Goal: Find specific page/section

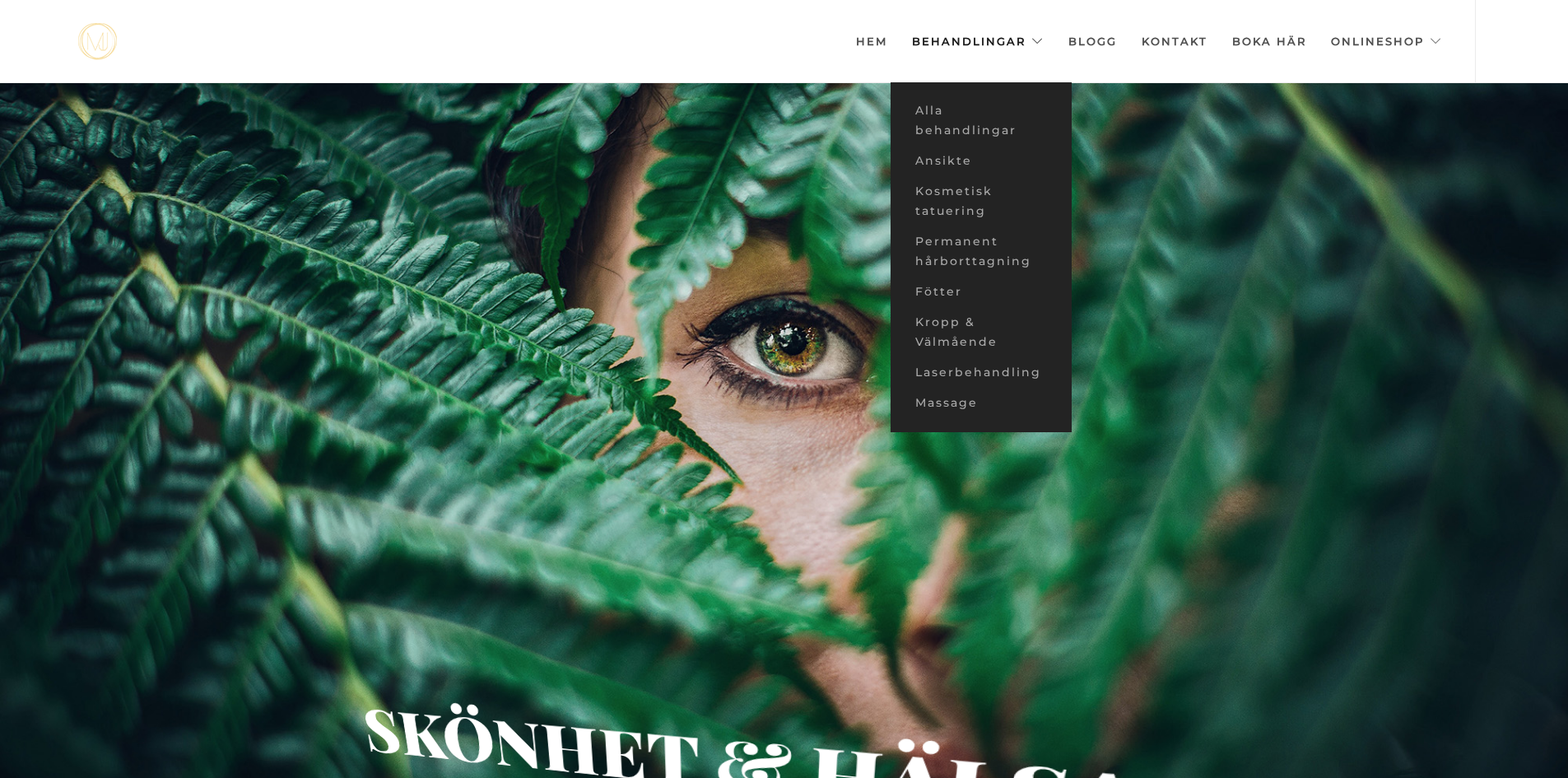
click at [982, 41] on link "Behandlingar" at bounding box center [977, 41] width 132 height 82
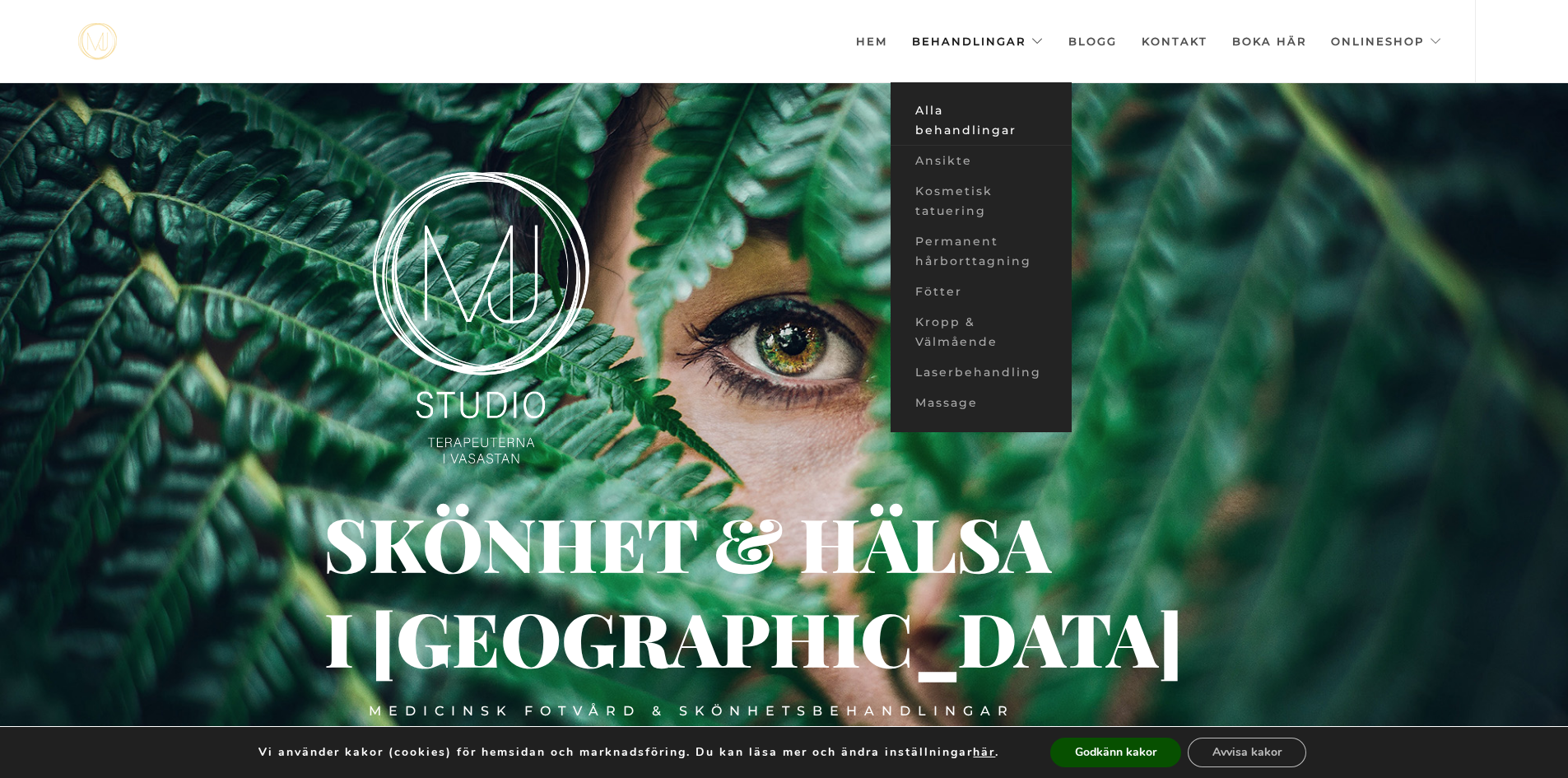
click at [950, 121] on link "Alla behandlingar" at bounding box center [981, 120] width 181 height 50
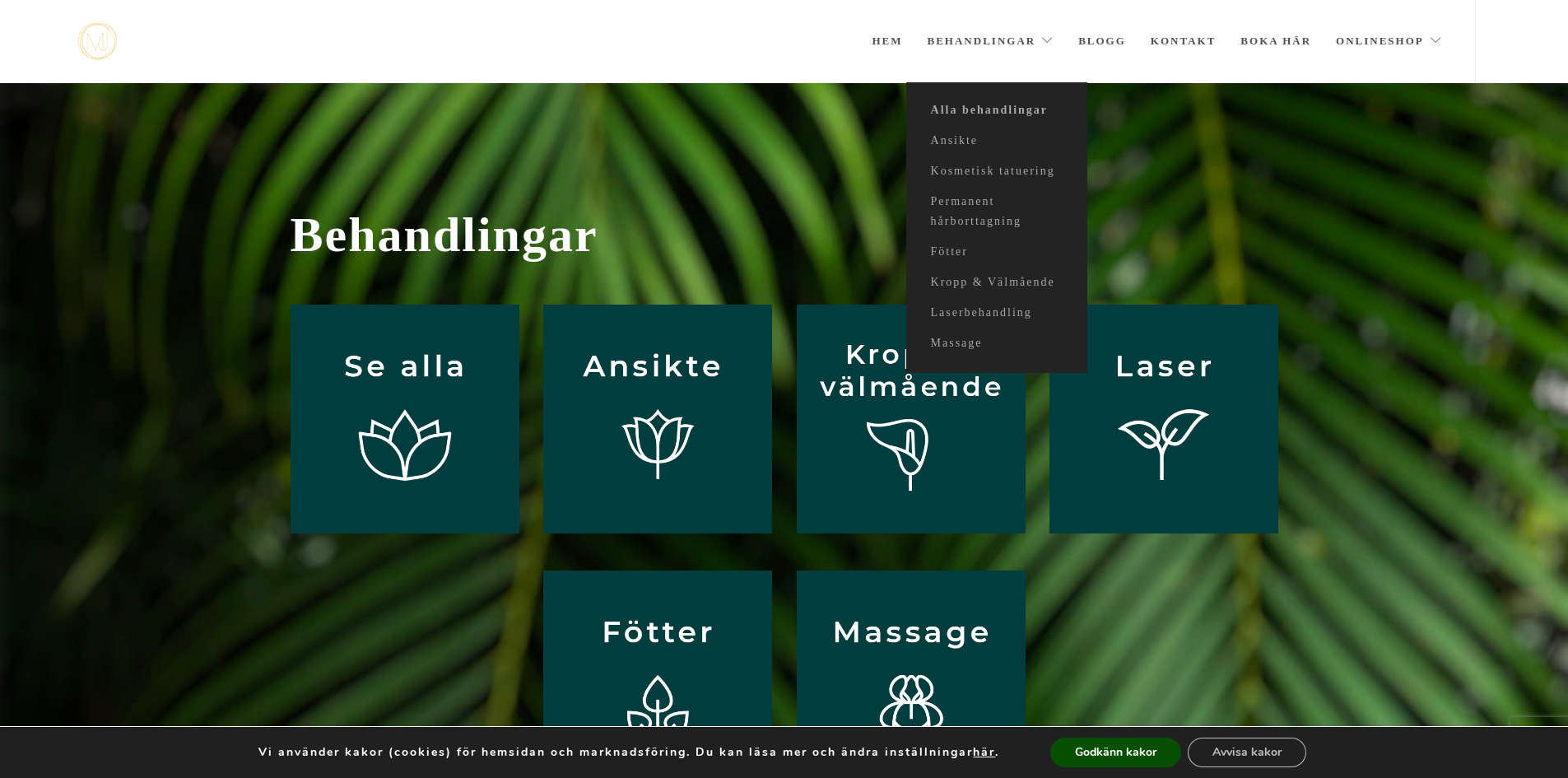
click at [947, 36] on link "Behandlingar" at bounding box center [991, 41] width 127 height 82
click at [950, 136] on link "Ansikte" at bounding box center [997, 141] width 181 height 31
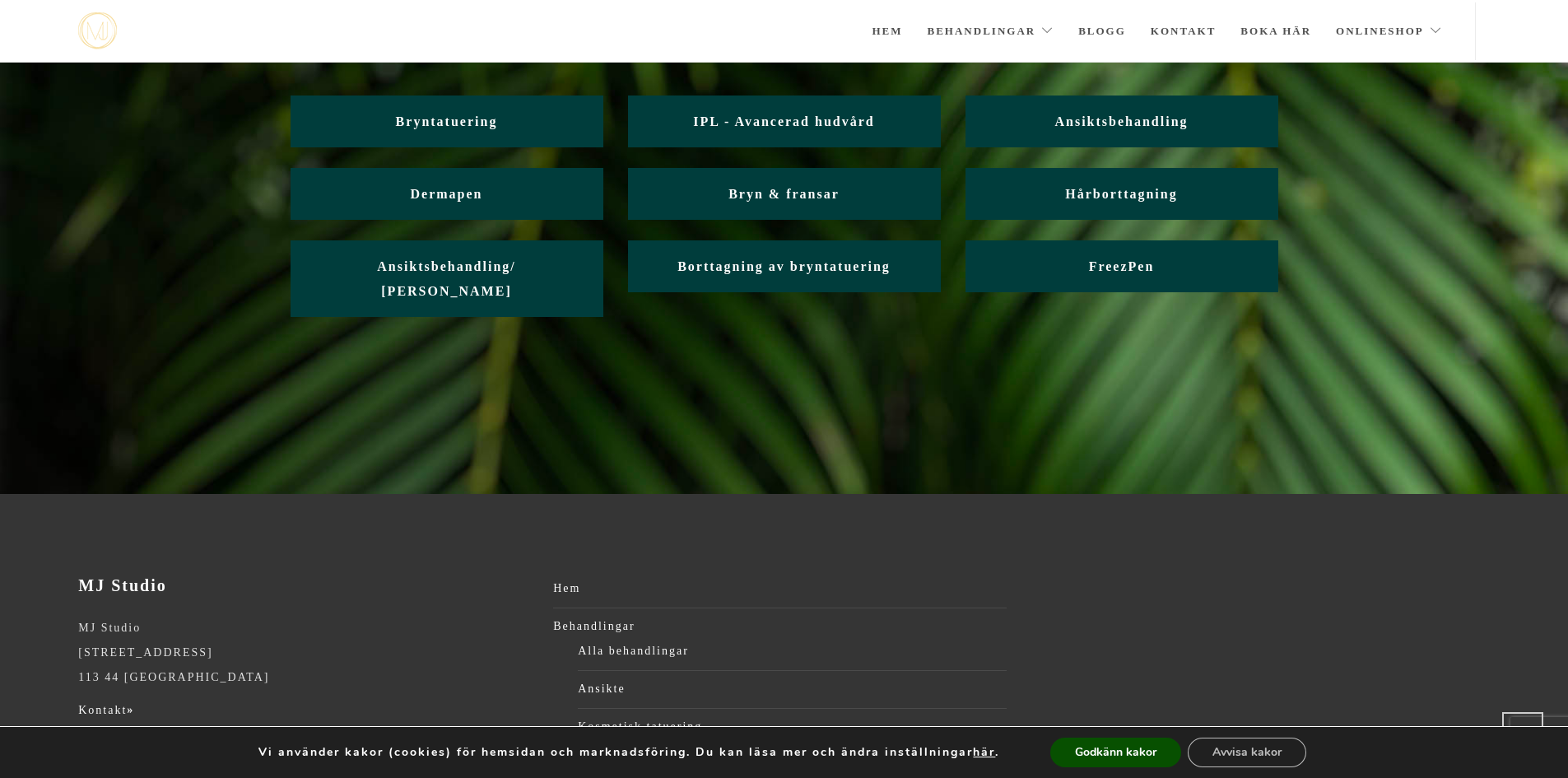
scroll to position [132, 0]
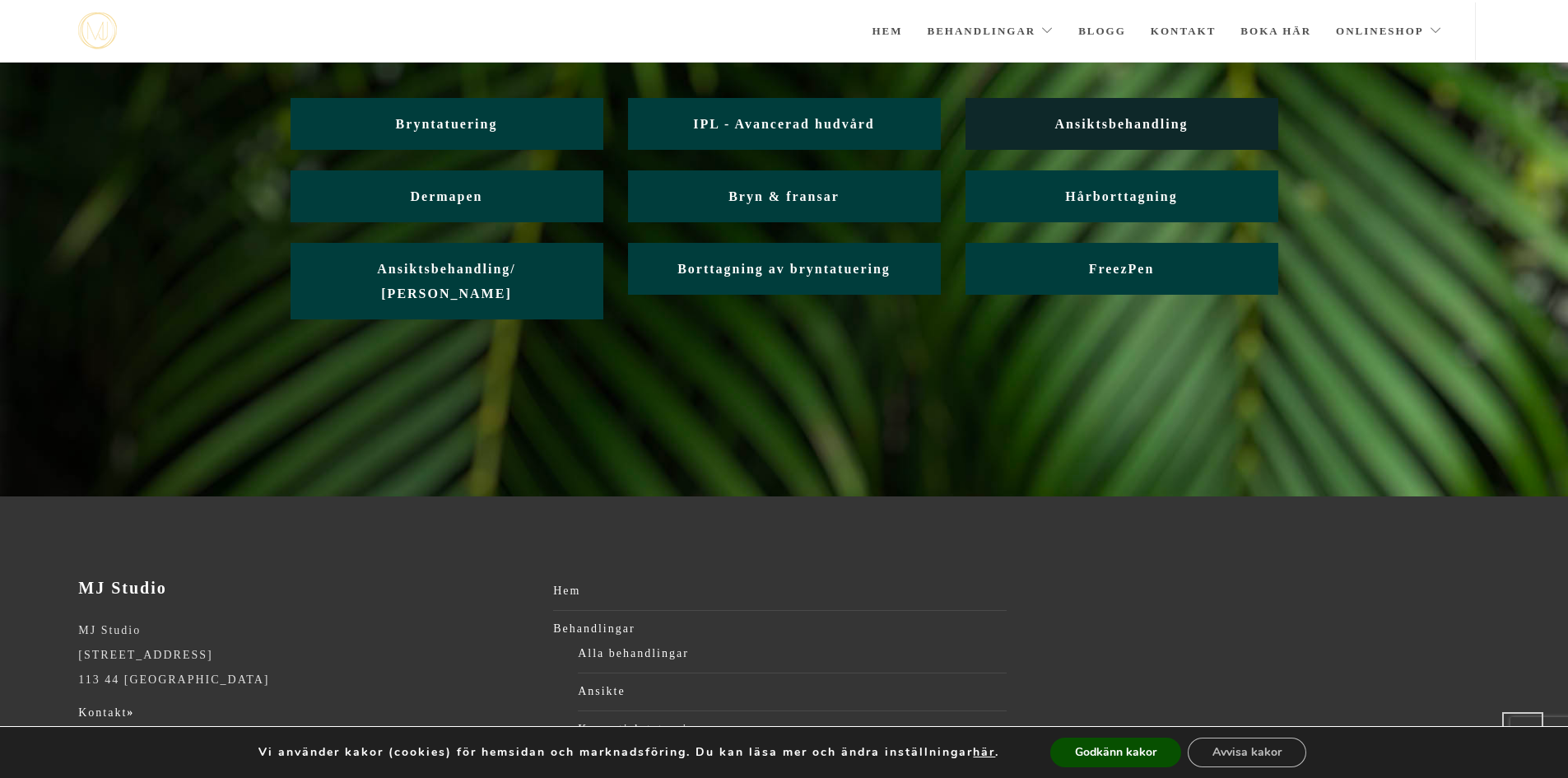
click at [1104, 118] on span "Ansiktsbehandling" at bounding box center [1121, 124] width 134 height 14
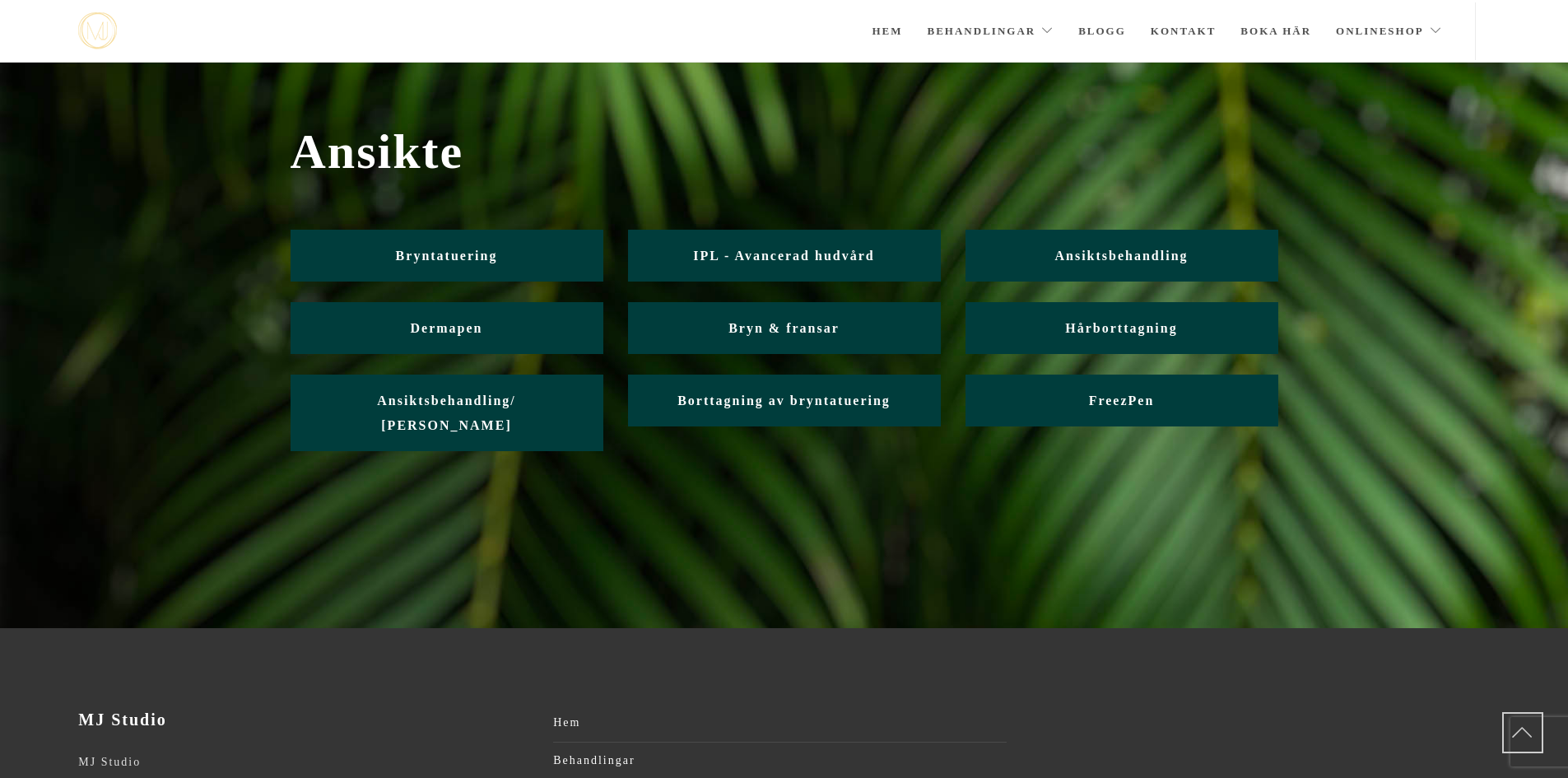
scroll to position [131, 0]
